Goal: Check status: Check status

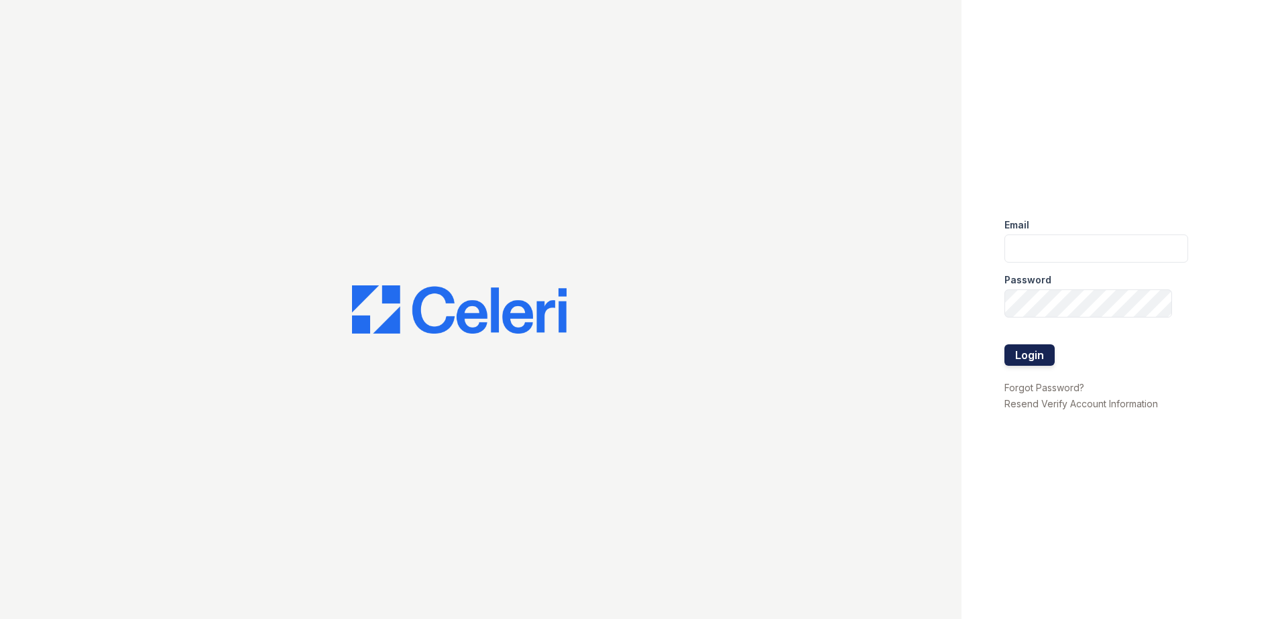
type input "mtaylor@trinity-pm.com"
click at [1028, 351] on button "Login" at bounding box center [1029, 355] width 50 height 21
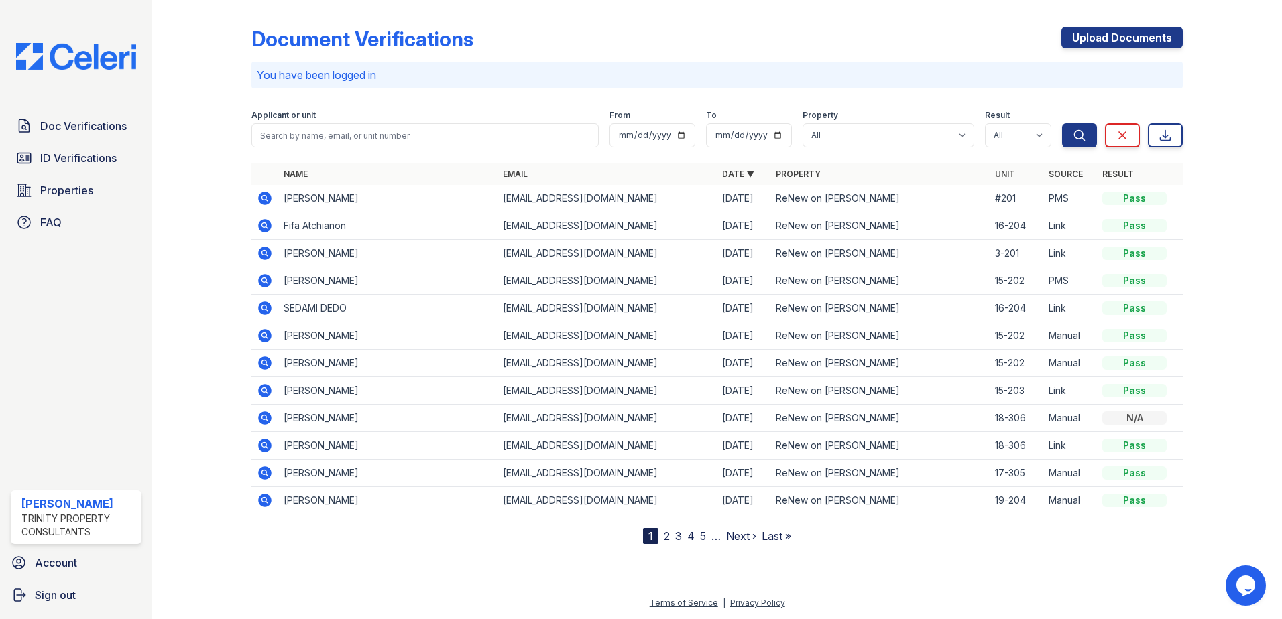
click at [263, 198] on icon at bounding box center [263, 197] width 3 height 3
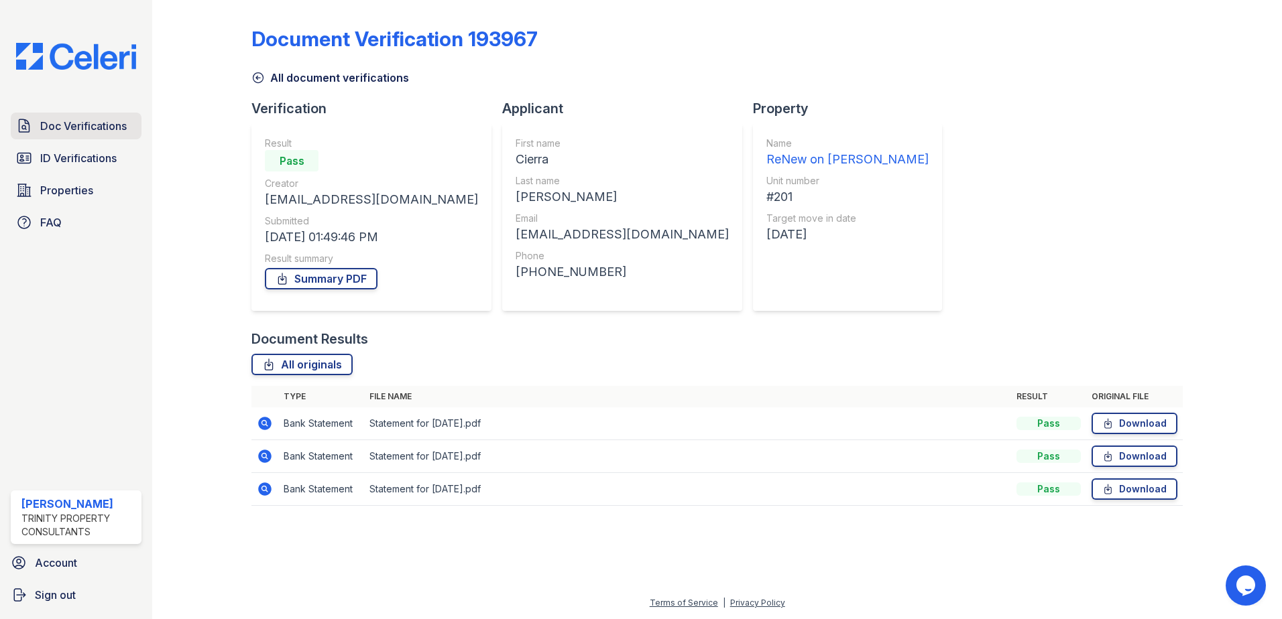
click at [105, 127] on span "Doc Verifications" at bounding box center [83, 126] width 86 height 16
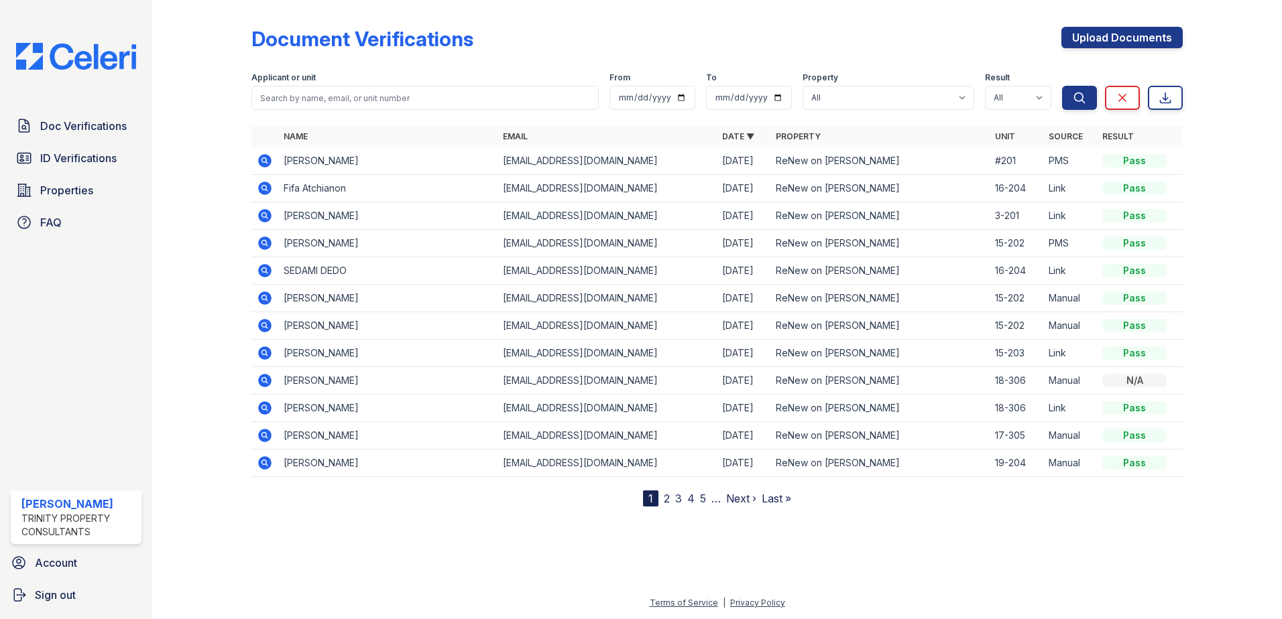
click at [263, 163] on icon at bounding box center [264, 160] width 13 height 13
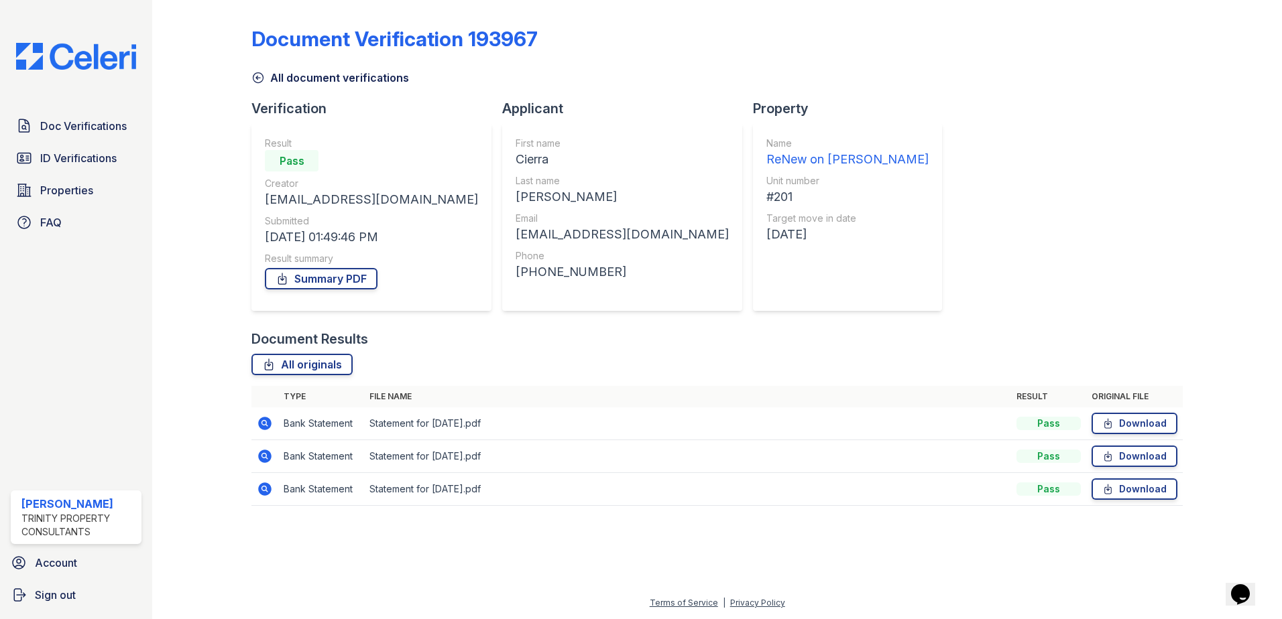
click at [296, 430] on td "Bank Statement" at bounding box center [321, 424] width 86 height 33
click at [265, 430] on icon at bounding box center [265, 424] width 16 height 16
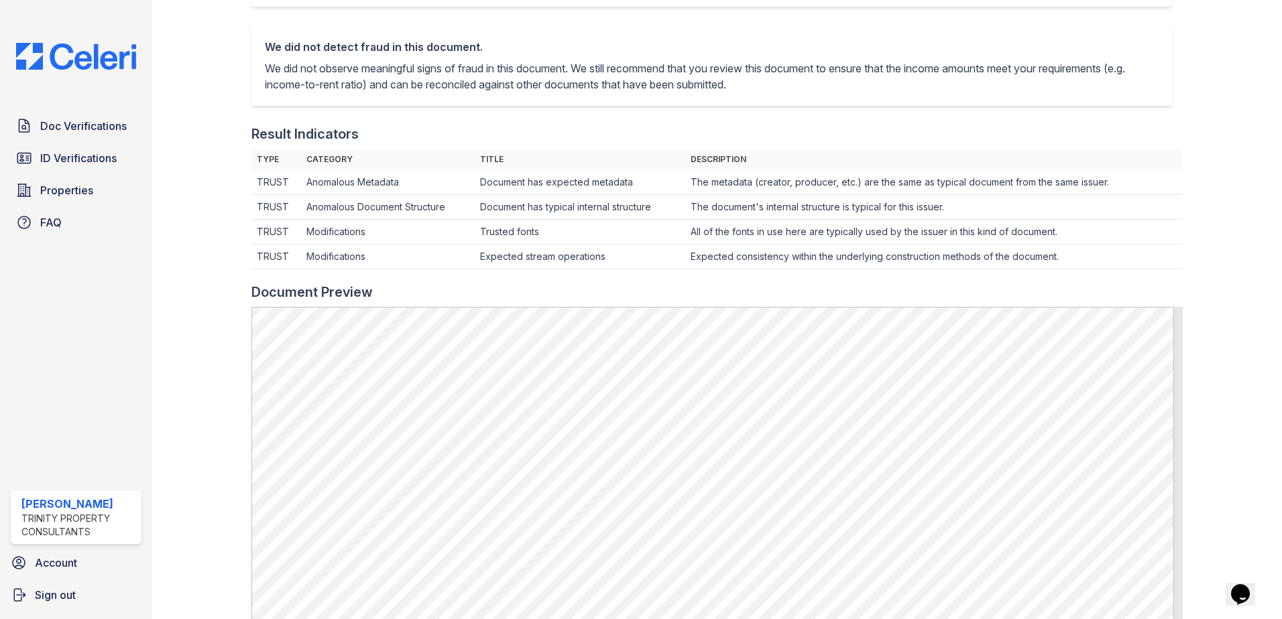
scroll to position [268, 0]
